Goal: Information Seeking & Learning: Learn about a topic

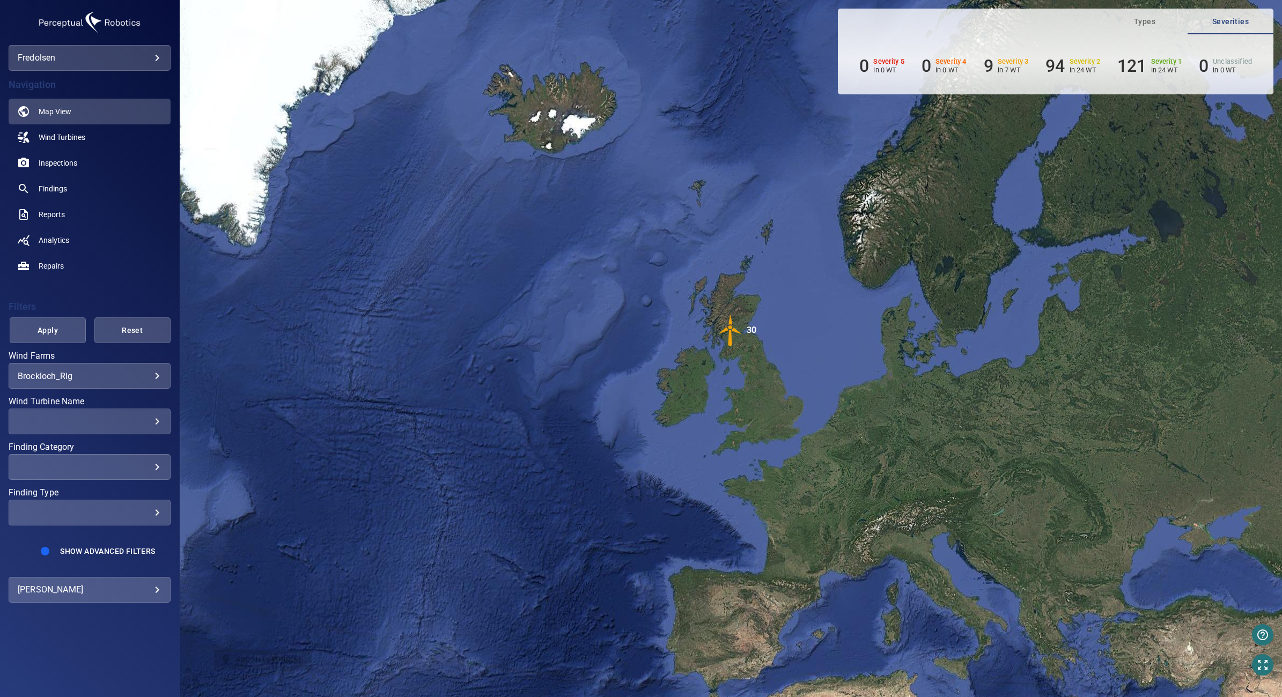
click at [138, 372] on body "**********" at bounding box center [641, 348] width 1282 height 697
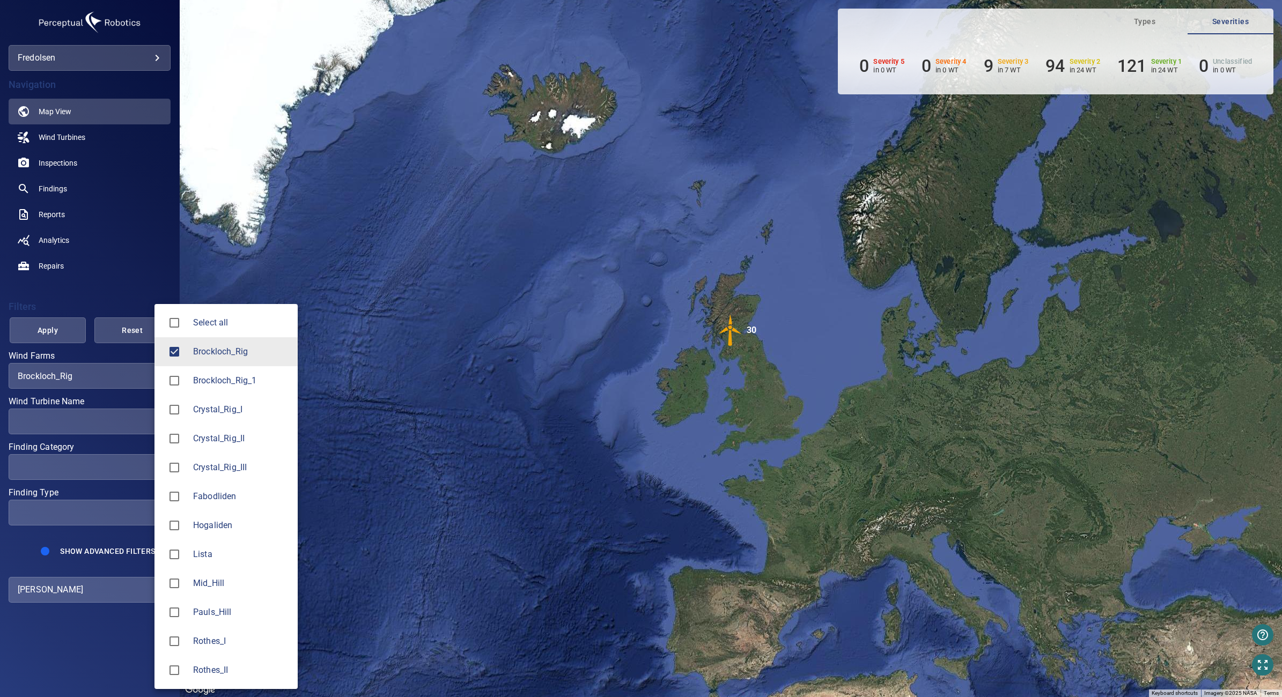
click at [221, 324] on span "Select all" at bounding box center [241, 323] width 96 height 13
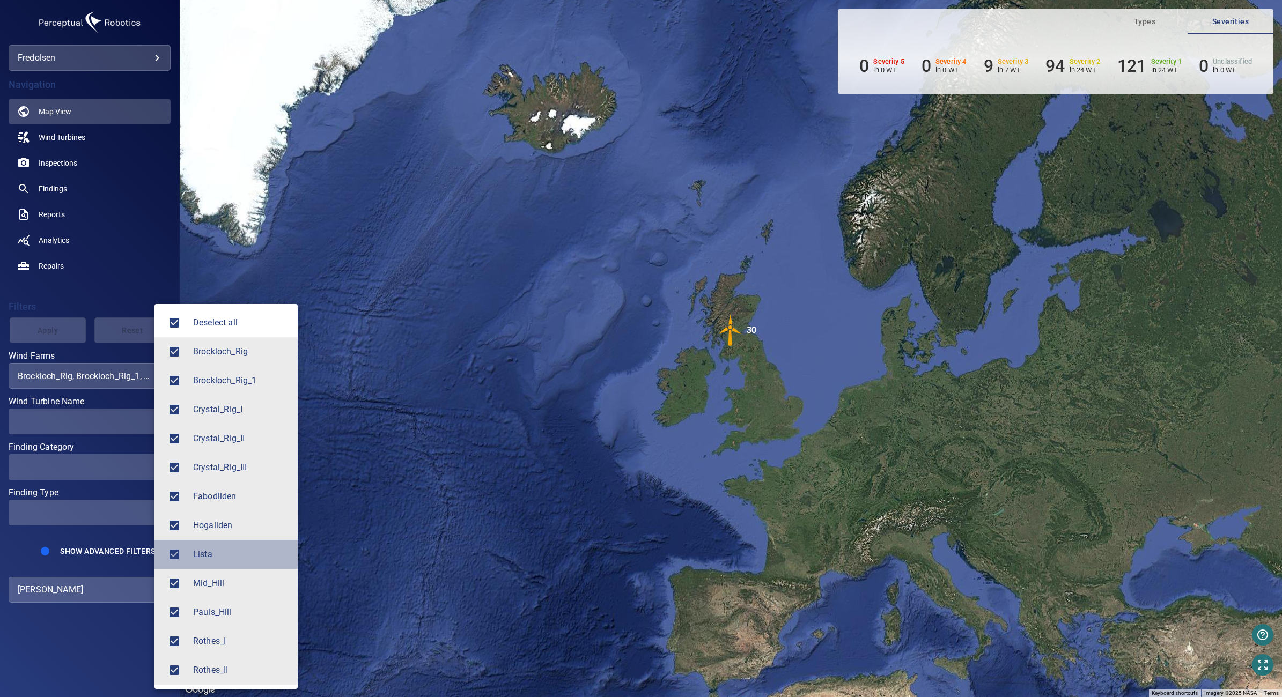
drag, startPoint x: 219, startPoint y: 548, endPoint x: 224, endPoint y: 523, distance: 25.8
click at [219, 548] on span "Lista" at bounding box center [241, 554] width 96 height 13
click at [236, 305] on ul "Select all Brockloch_Rig Brockloch_Rig_1 Crystal_Rig_I Crystal_Rig_II Crystal_R…" at bounding box center [226, 496] width 143 height 385
click at [237, 332] on li "Select all" at bounding box center [226, 322] width 143 height 29
click at [221, 543] on li "Lista" at bounding box center [226, 554] width 143 height 29
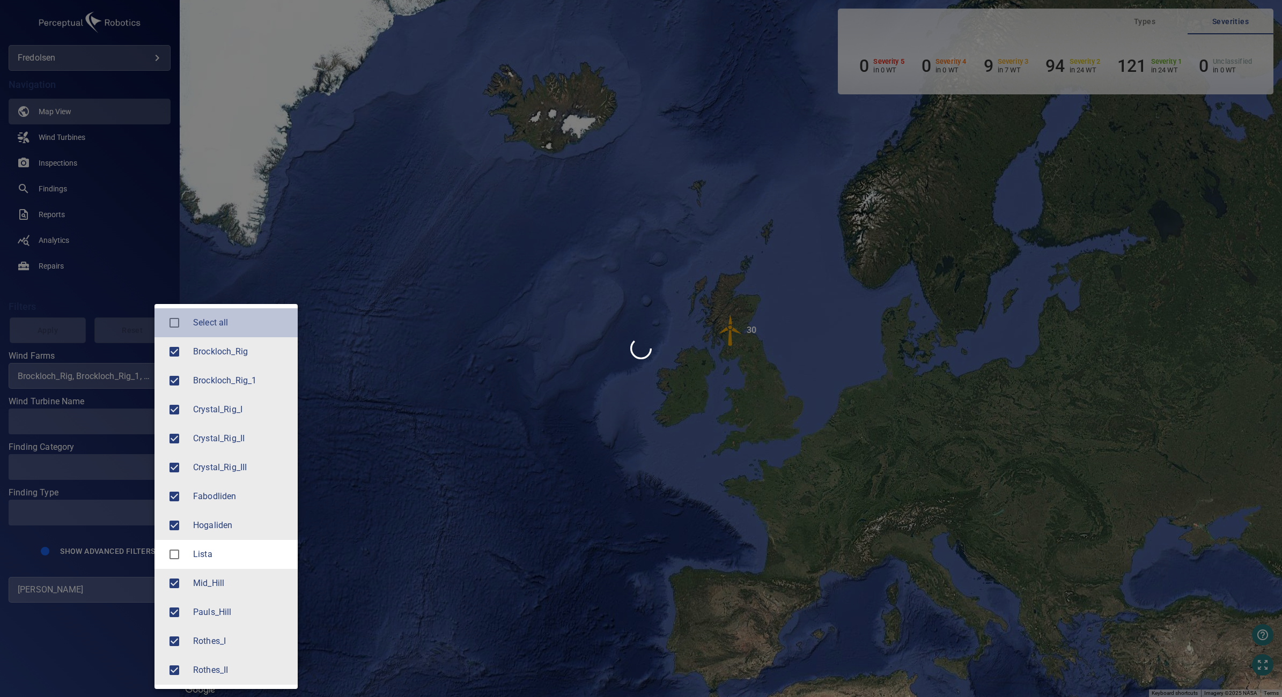
click at [225, 336] on li "Select all" at bounding box center [226, 322] width 143 height 29
type input "**********"
click at [224, 328] on span "Deselect all" at bounding box center [241, 323] width 96 height 13
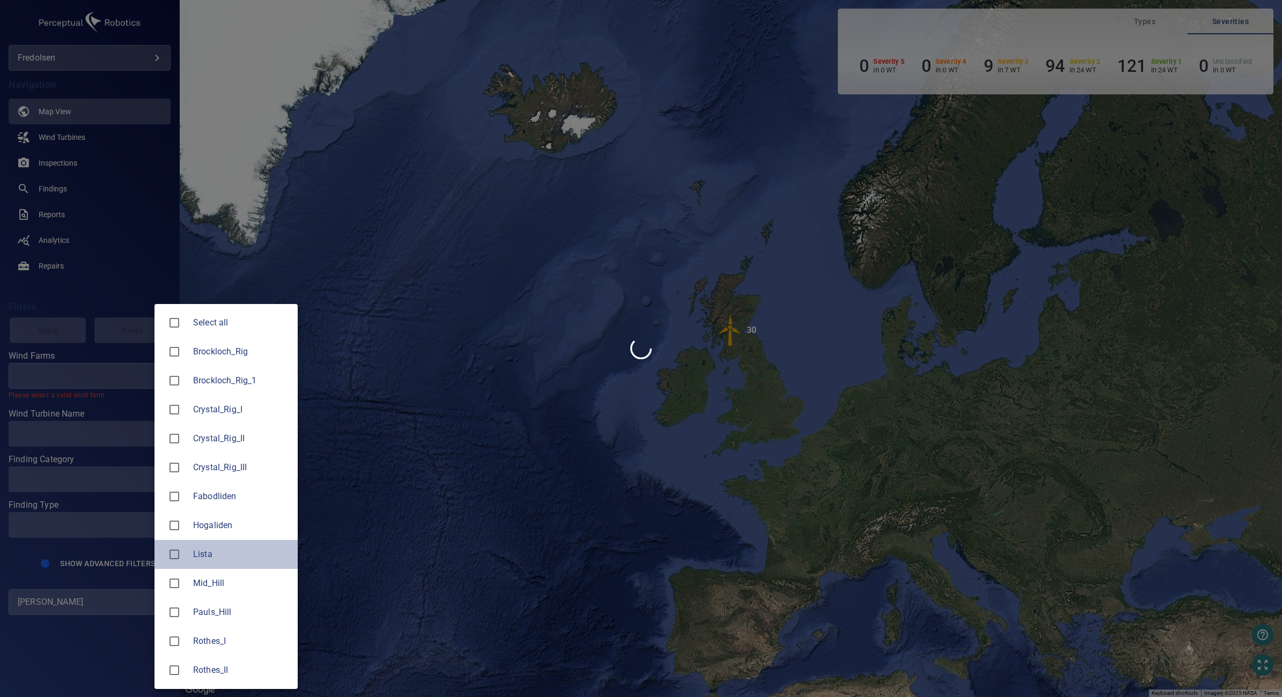
click at [212, 541] on li "Lista" at bounding box center [226, 554] width 143 height 29
type input "*****"
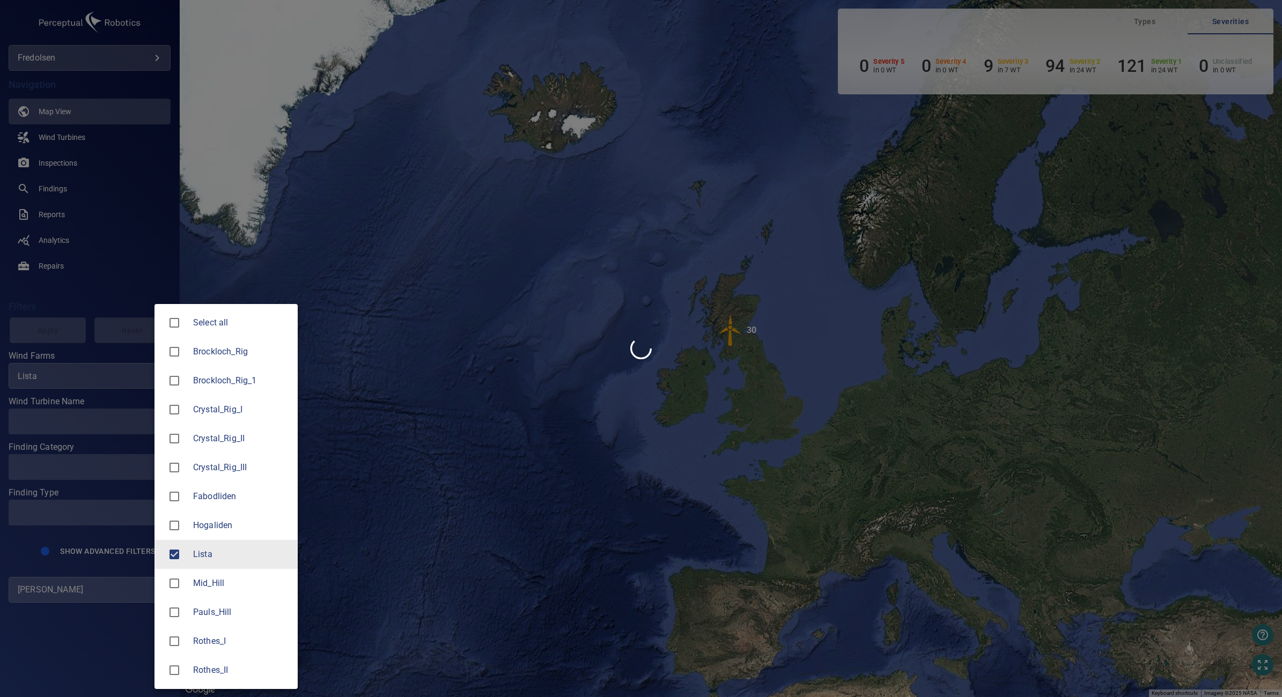
click at [65, 341] on div at bounding box center [641, 348] width 1282 height 697
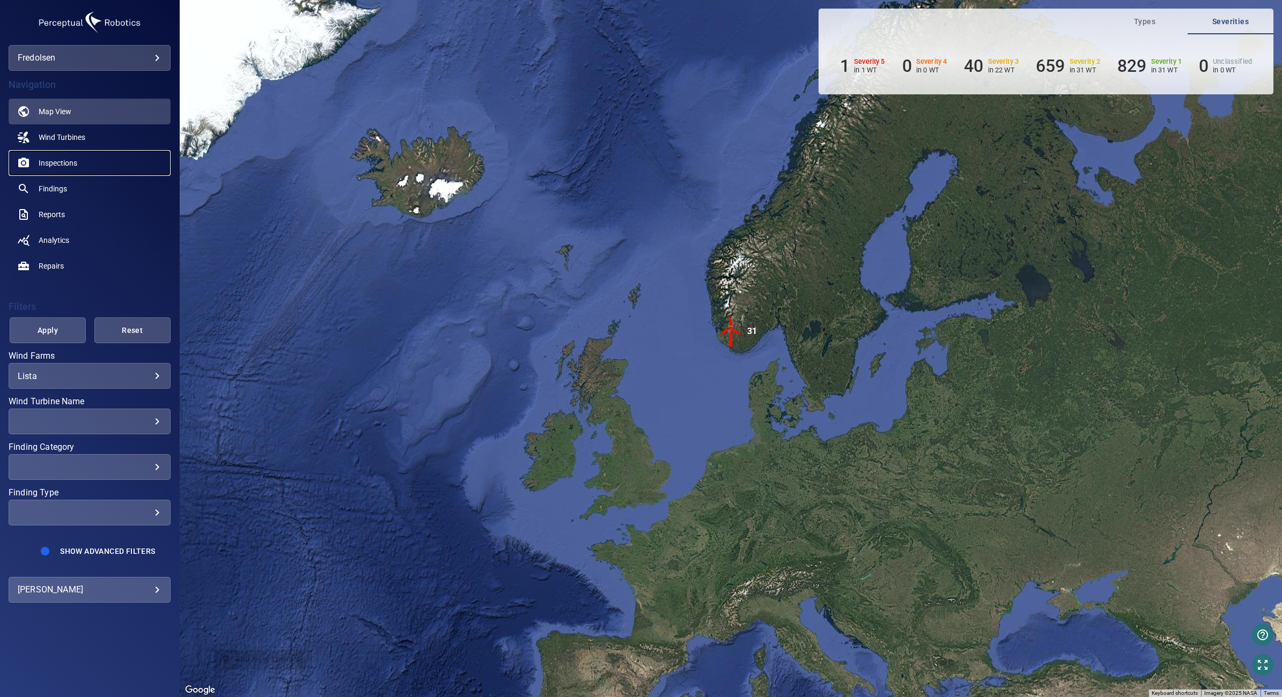
click at [45, 163] on span "Inspections" at bounding box center [58, 163] width 39 height 11
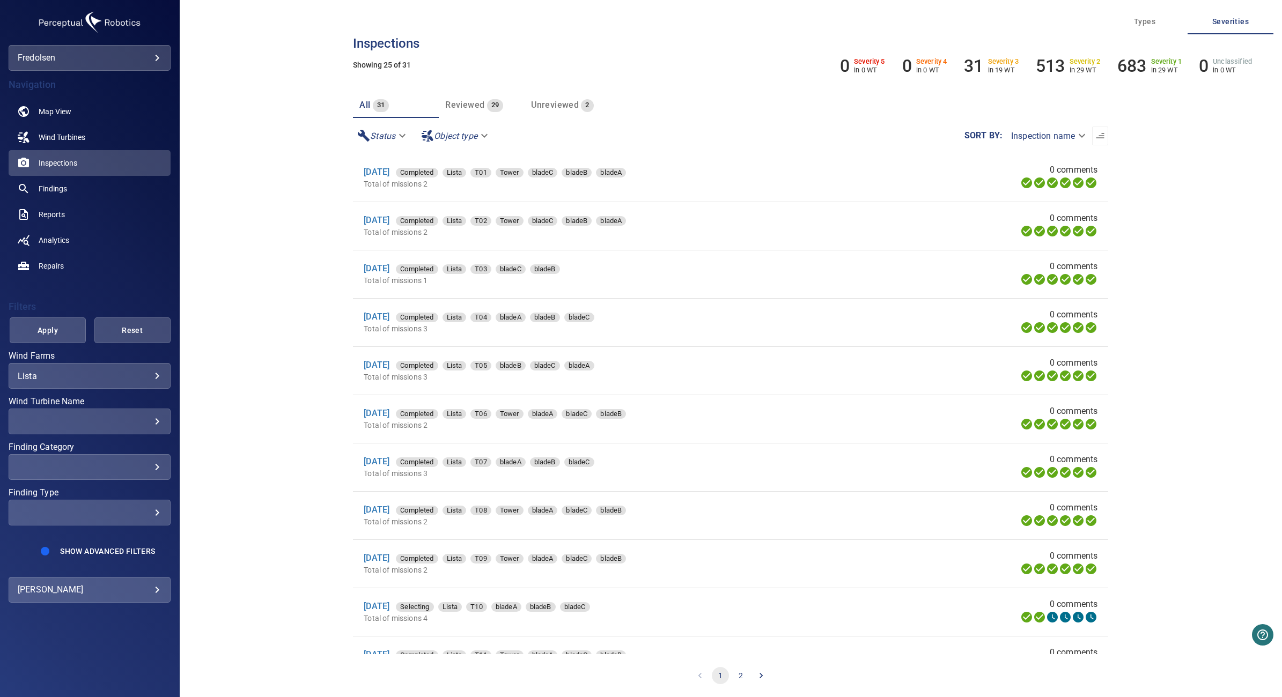
click at [556, 111] on div "Unreviewed 2" at bounding box center [562, 105] width 62 height 15
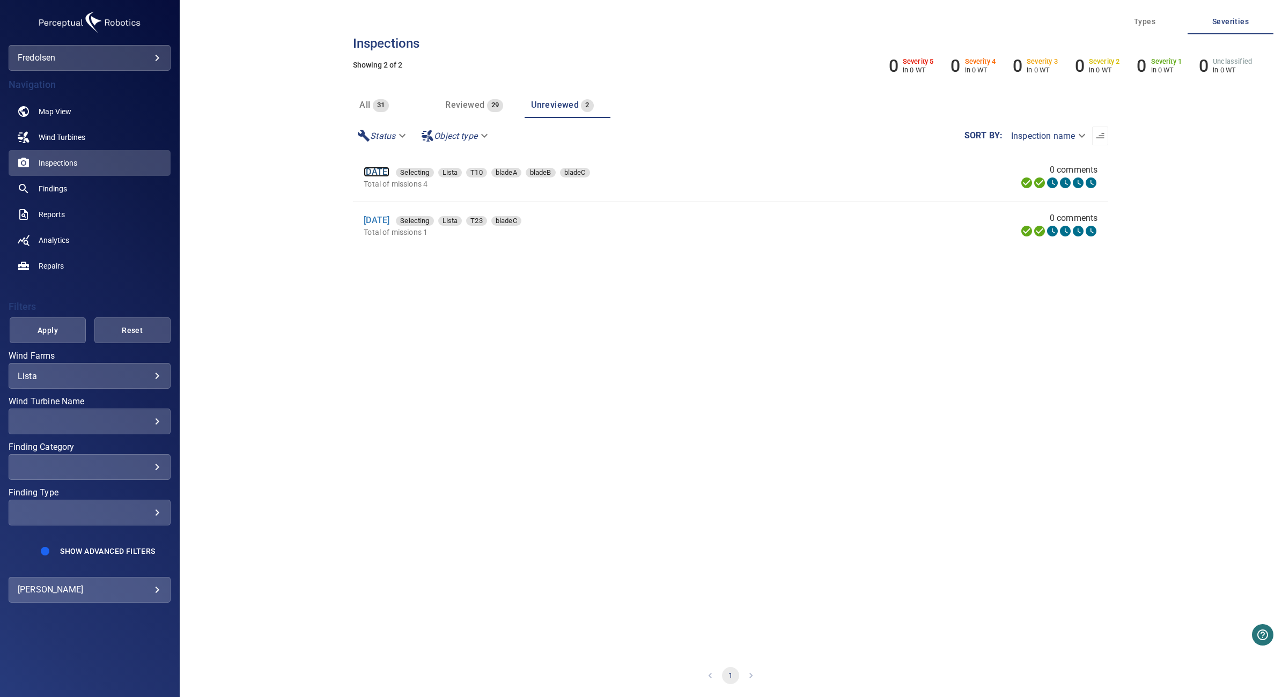
click at [389, 176] on link "[DATE]" at bounding box center [377, 172] width 26 height 10
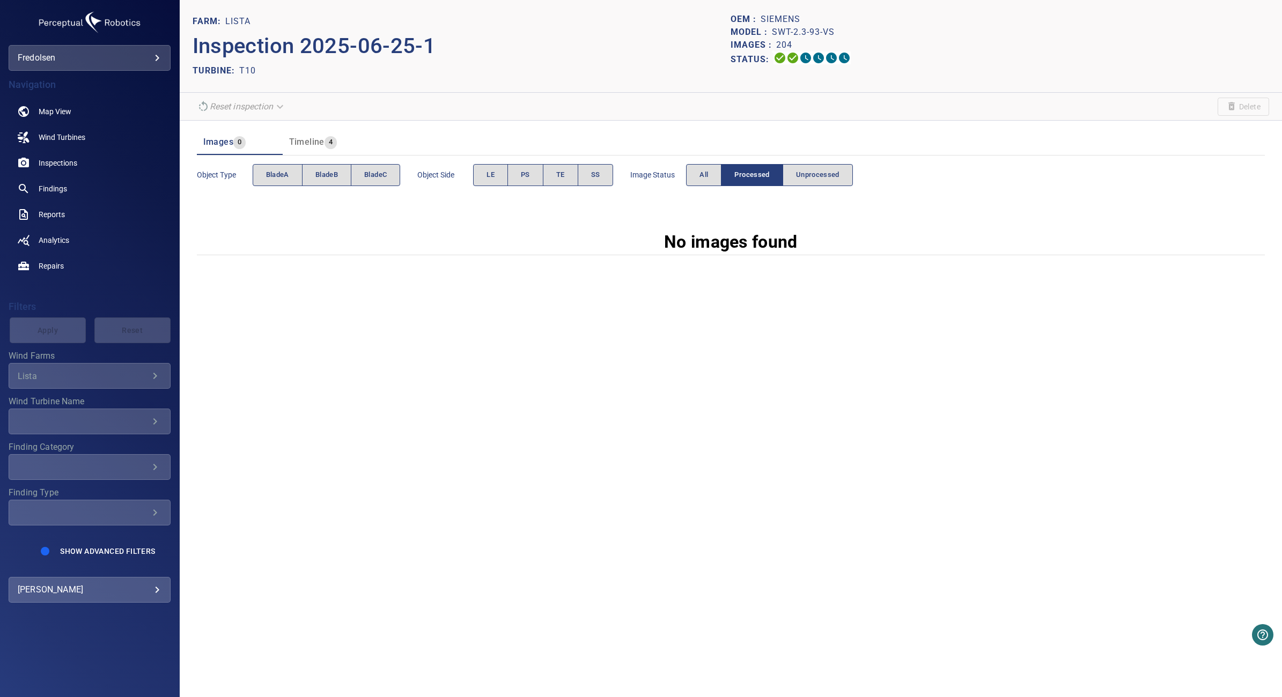
click at [814, 159] on div "Object type bladeA bladeB bladeC Object Side LE PS TE SS Image Status All Proce…" at bounding box center [731, 175] width 1068 height 39
click at [813, 172] on span "Unprocessed" at bounding box center [817, 175] width 43 height 12
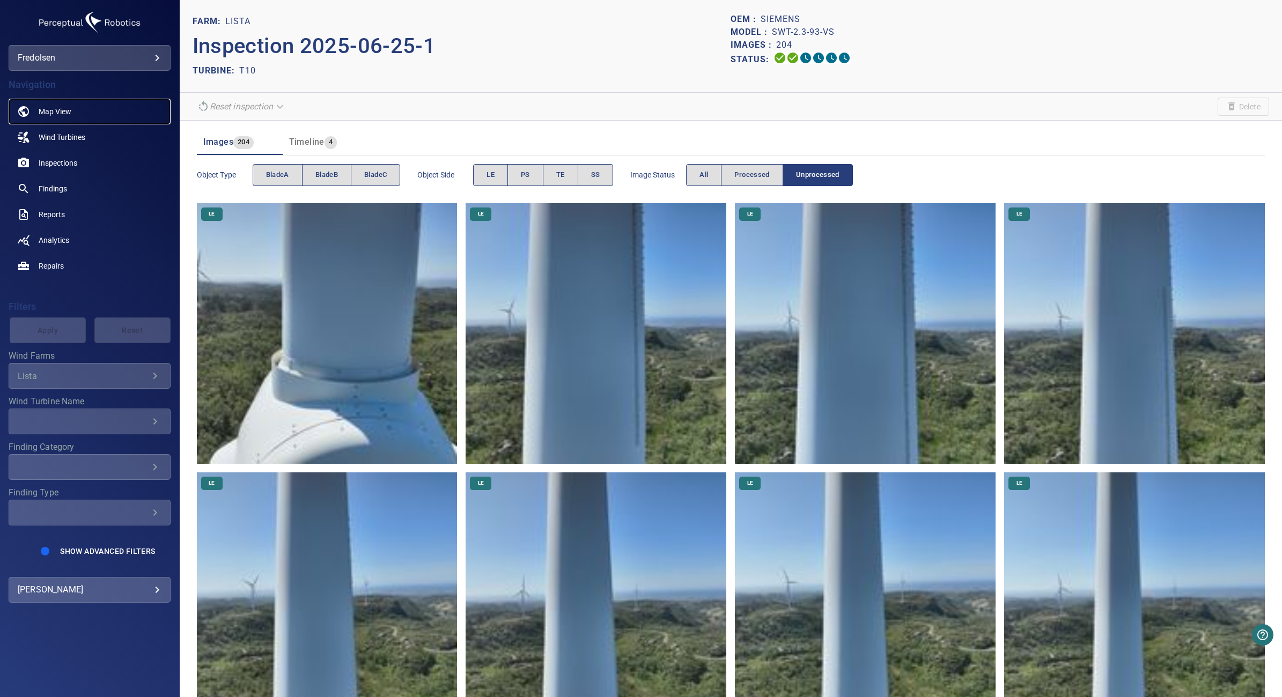
click at [23, 104] on link "Map View" at bounding box center [90, 112] width 162 height 26
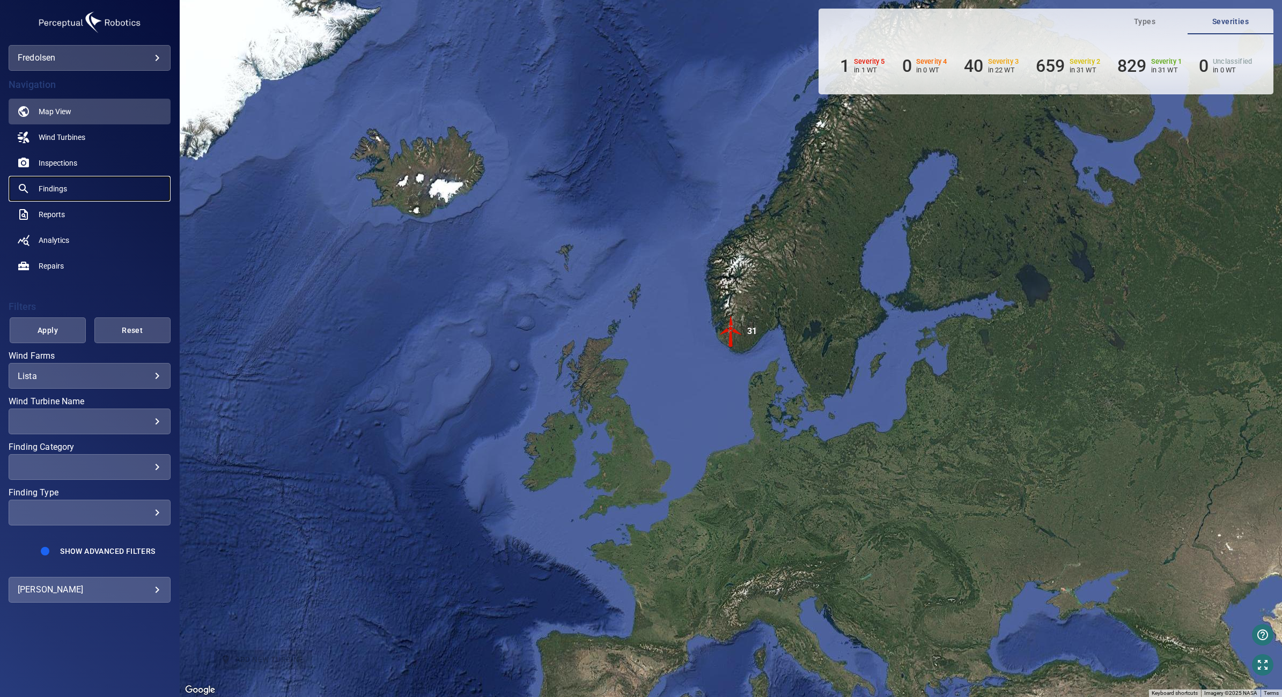
click at [63, 181] on link "Findings" at bounding box center [90, 189] width 162 height 26
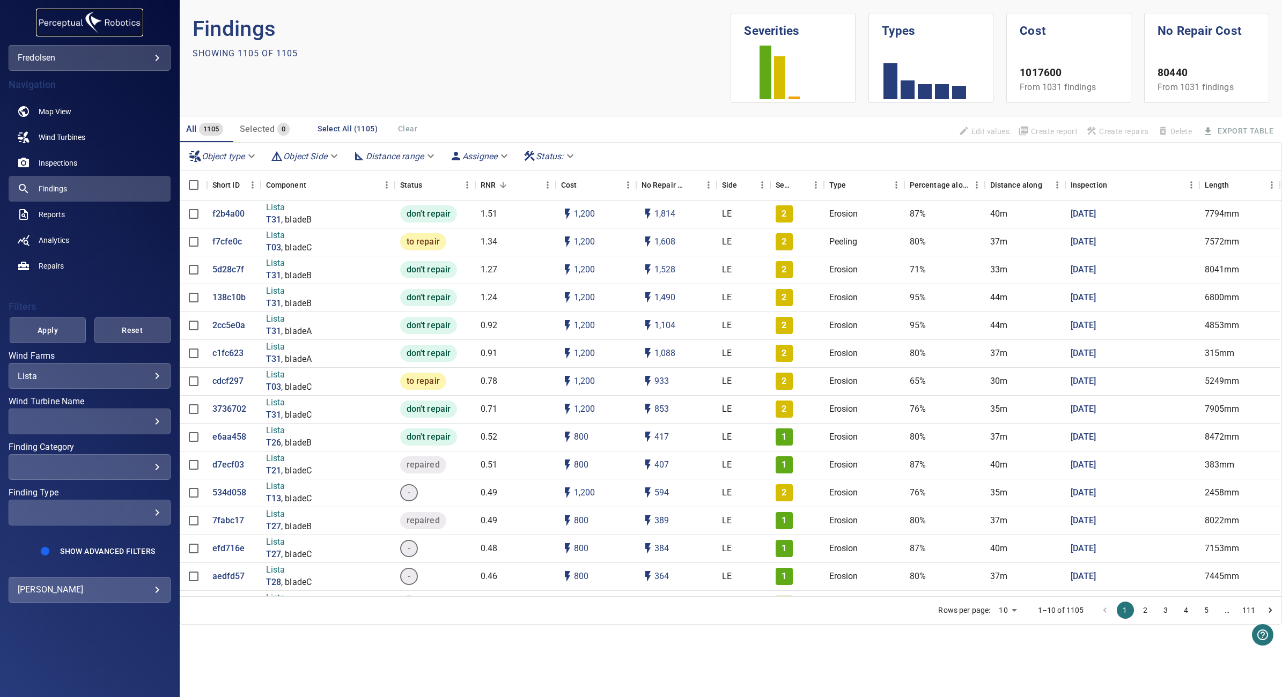
click at [133, 11] on img at bounding box center [89, 23] width 107 height 28
